Goal: Information Seeking & Learning: Learn about a topic

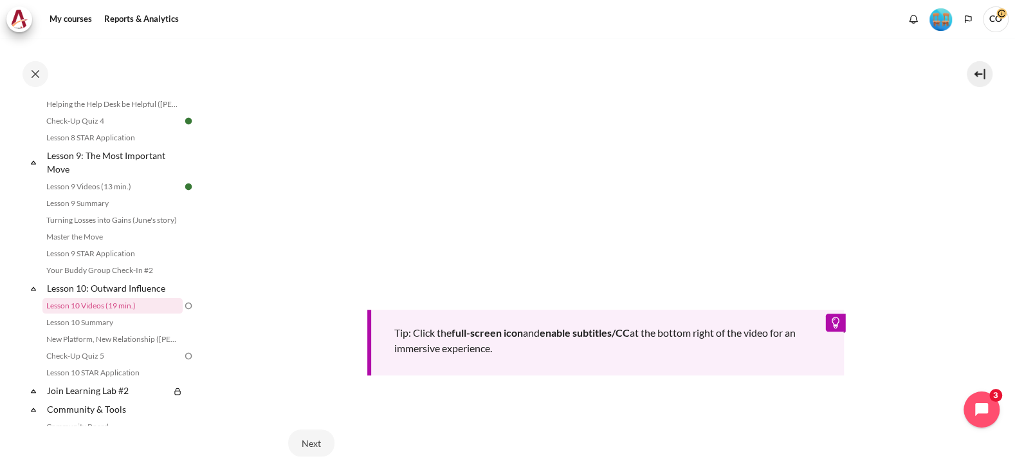
scroll to position [468, 0]
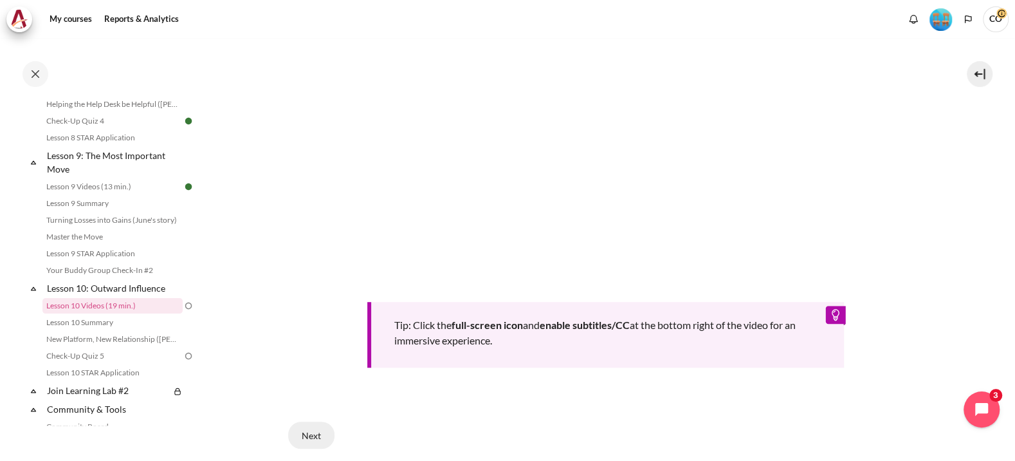
click at [293, 421] on button "Next" at bounding box center [311, 434] width 46 height 27
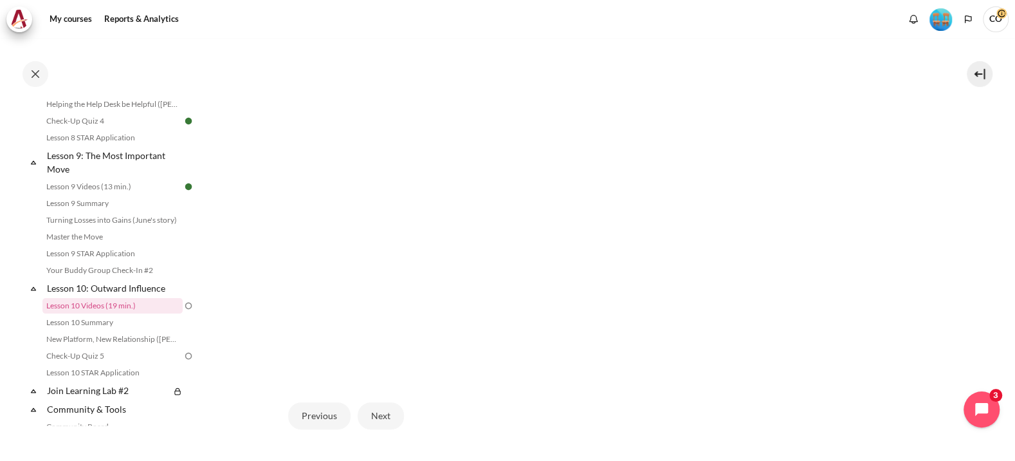
scroll to position [344, 0]
click at [362, 397] on button "Next" at bounding box center [381, 410] width 46 height 27
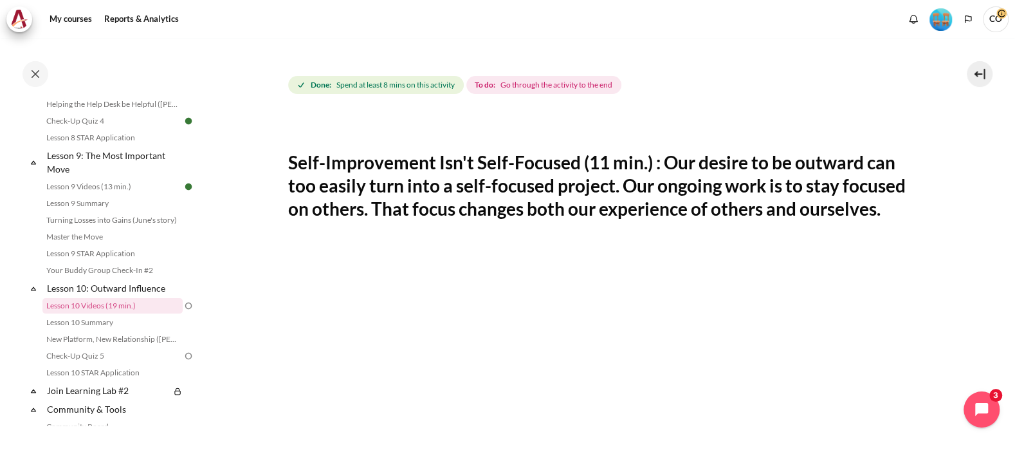
scroll to position [241, 0]
